Goal: Task Accomplishment & Management: Use online tool/utility

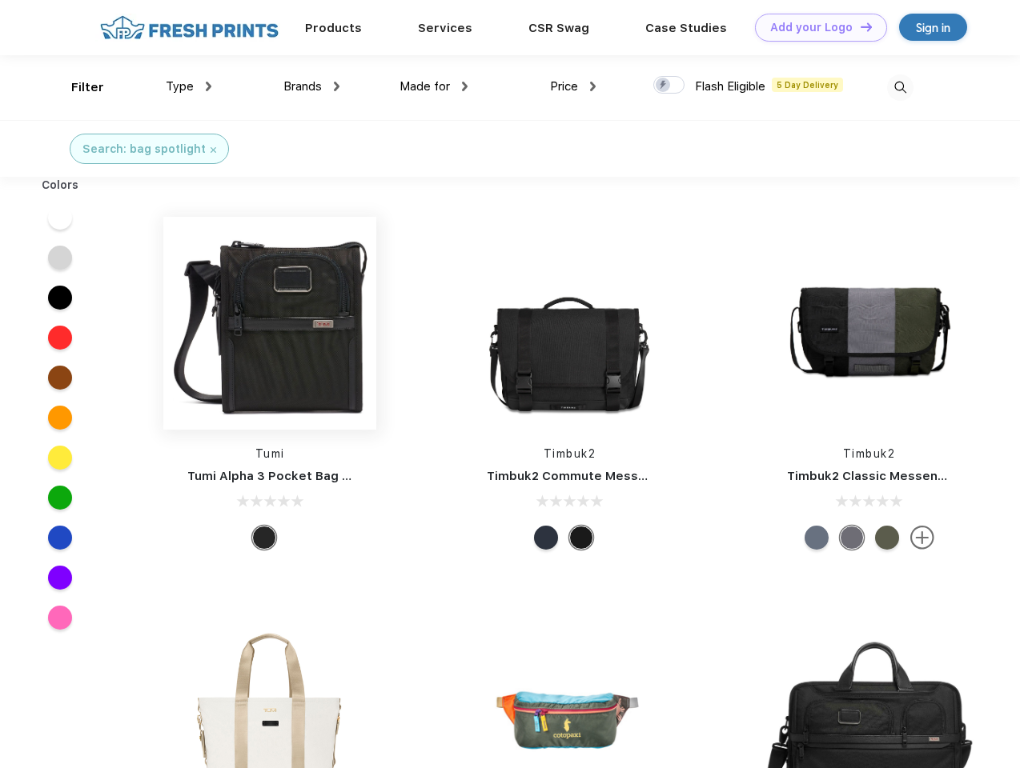
scroll to position [1, 0]
click at [815, 27] on link "Add your Logo Design Tool" at bounding box center [821, 28] width 132 height 28
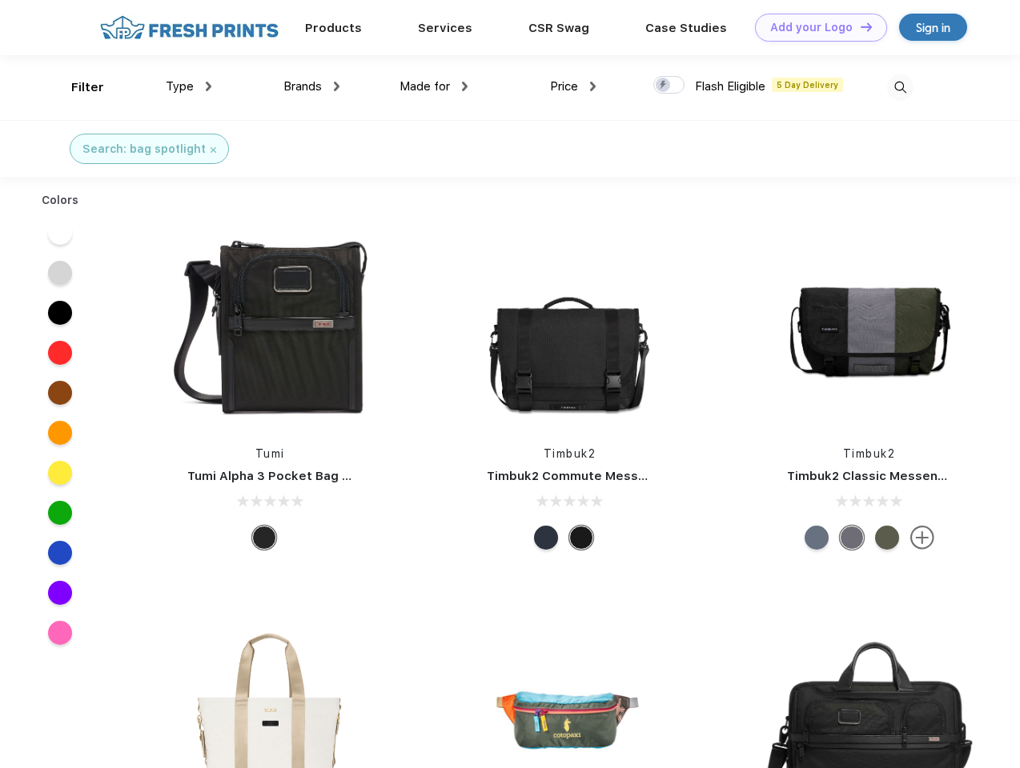
click at [0, 0] on div "Design Tool" at bounding box center [0, 0] width 0 height 0
click at [859, 26] on link "Add your Logo Design Tool" at bounding box center [821, 28] width 132 height 28
click at [77, 87] on div "Filter" at bounding box center [87, 87] width 33 height 18
click at [189, 86] on span "Type" at bounding box center [180, 86] width 28 height 14
click at [311, 86] on span "Brands" at bounding box center [302, 86] width 38 height 14
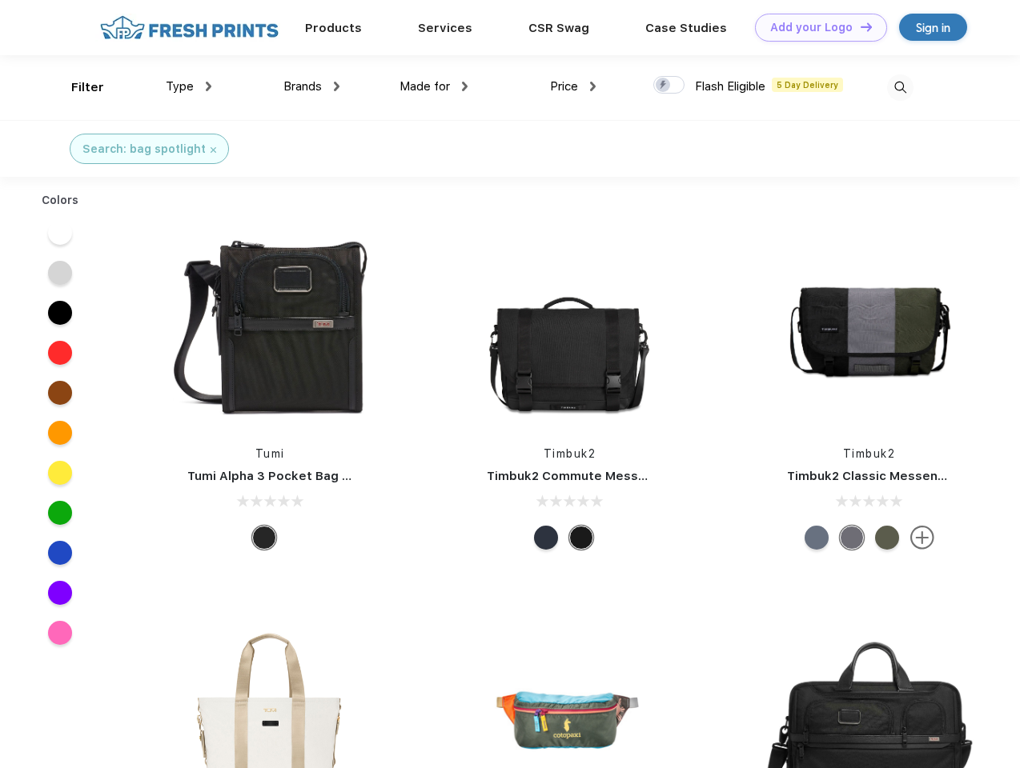
click at [434, 86] on span "Made for" at bounding box center [424, 86] width 50 height 14
click at [573, 86] on span "Price" at bounding box center [564, 86] width 28 height 14
click at [669, 86] on div at bounding box center [668, 85] width 31 height 18
click at [663, 86] on input "checkbox" at bounding box center [658, 80] width 10 height 10
click at [899, 87] on img at bounding box center [900, 87] width 26 height 26
